Goal: Information Seeking & Learning: Learn about a topic

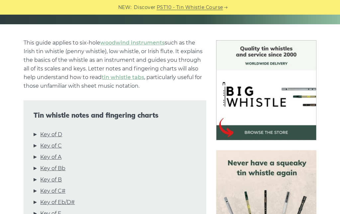
scroll to position [150, 0]
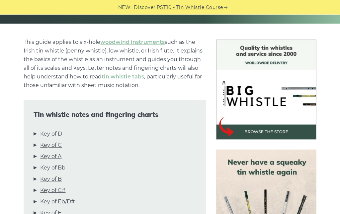
click at [56, 149] on link "Key of C" at bounding box center [51, 145] width 22 height 9
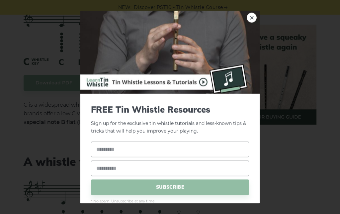
scroll to position [1731, 0]
click at [249, 23] on link "×" at bounding box center [252, 18] width 10 height 10
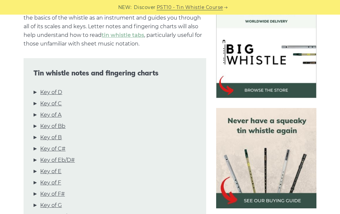
scroll to position [205, 0]
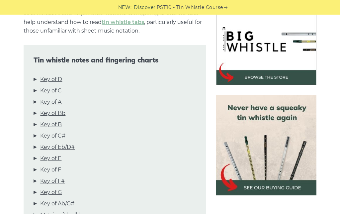
click at [54, 92] on link "Key of C" at bounding box center [51, 90] width 22 height 9
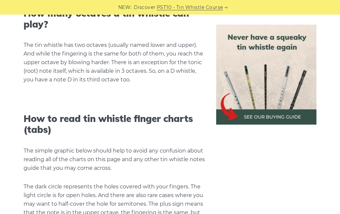
scroll to position [757, 0]
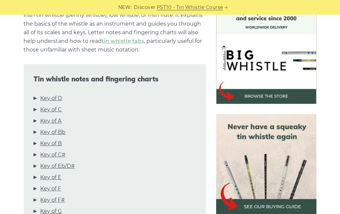
scroll to position [185, 0]
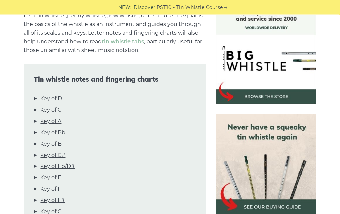
click at [56, 112] on link "Key of C" at bounding box center [51, 110] width 22 height 9
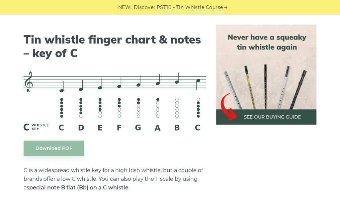
scroll to position [1670, 0]
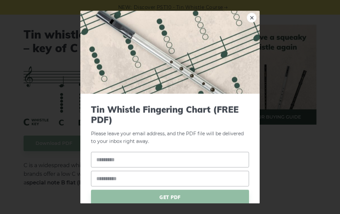
click at [254, 13] on link "×" at bounding box center [252, 18] width 10 height 10
